Goal: Task Accomplishment & Management: Use online tool/utility

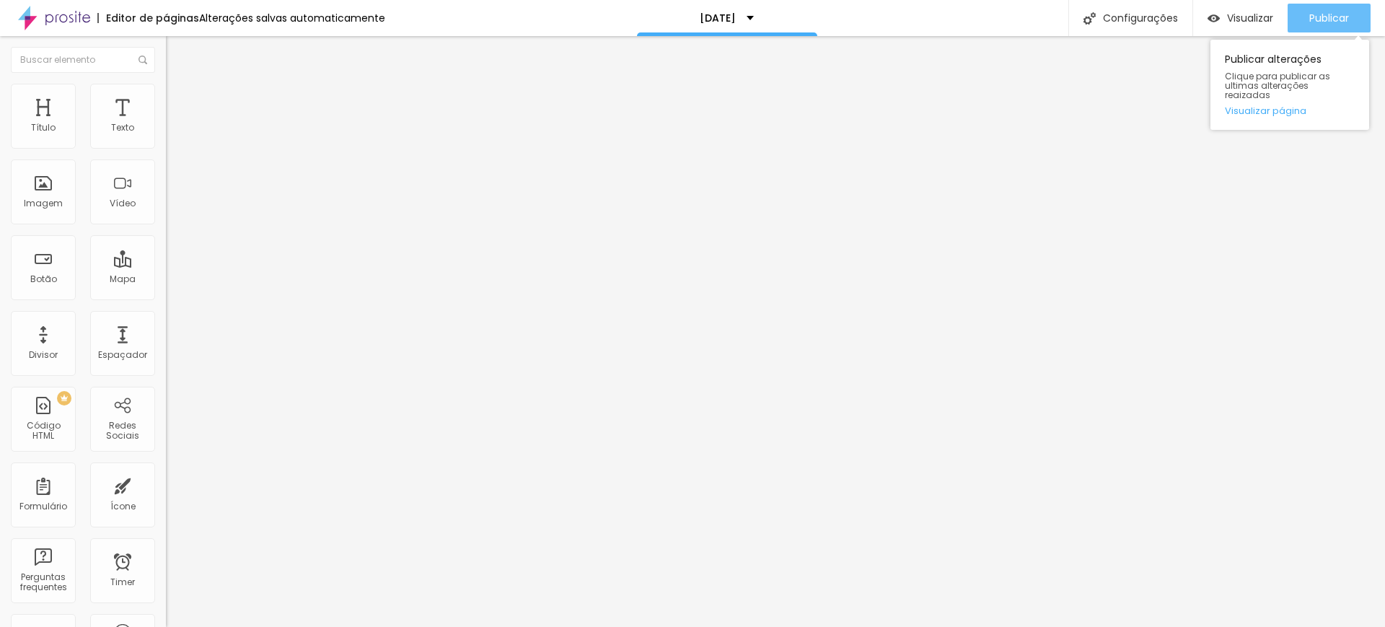
click at [1328, 12] on span "Publicar" at bounding box center [1330, 18] width 40 height 12
click at [166, 96] on img at bounding box center [172, 101] width 13 height 13
click at [166, 95] on li "Conteúdo" at bounding box center [249, 88] width 166 height 14
click at [175, 138] on div "Plano 1" at bounding box center [248, 131] width 147 height 13
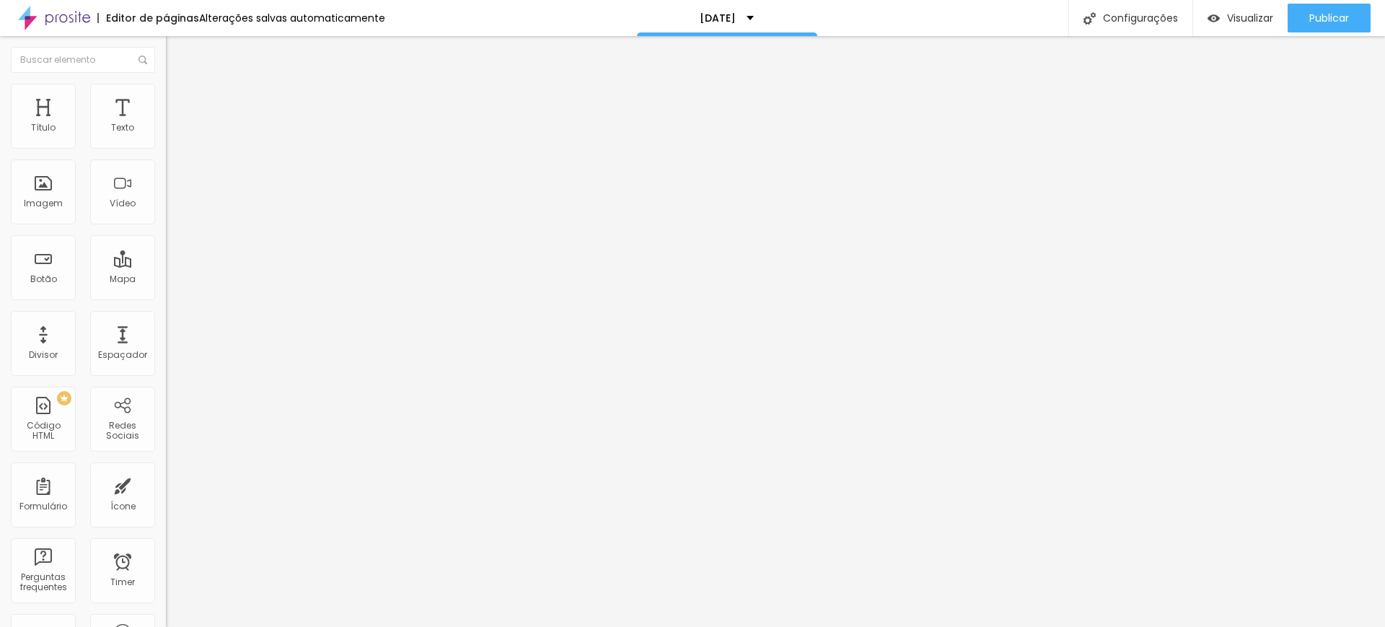
click at [177, 53] on img "button" at bounding box center [182, 59] width 10 height 12
